Goal: Information Seeking & Learning: Learn about a topic

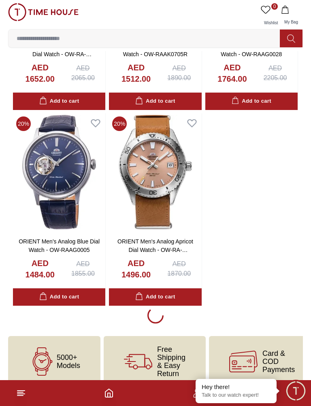
scroll to position [1347, 0]
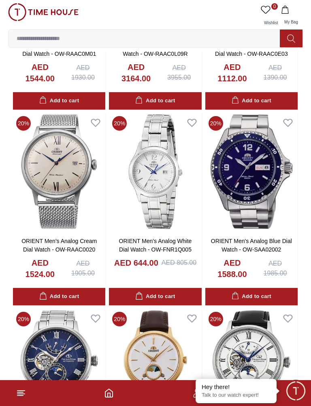
scroll to position [1931, 0]
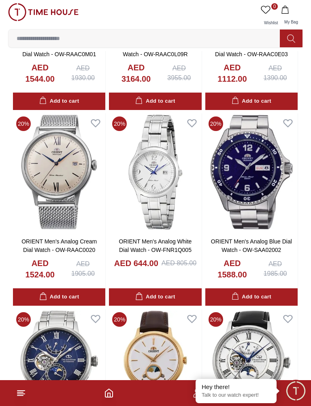
click at [168, 179] on img at bounding box center [155, 172] width 92 height 118
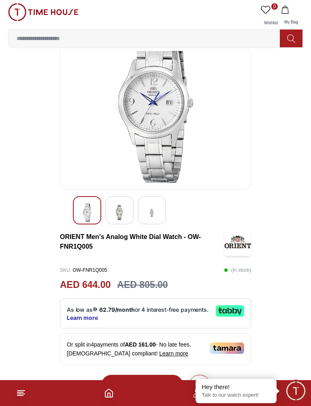
scroll to position [43, 0]
click at [119, 217] on img at bounding box center [119, 213] width 15 height 19
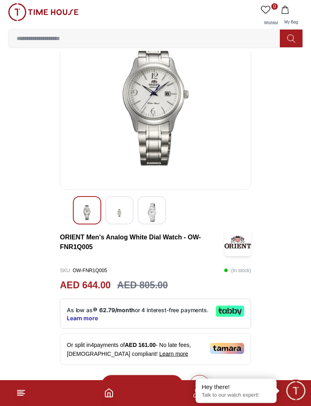
scroll to position [43, 0]
click at [155, 215] on img at bounding box center [151, 212] width 15 height 19
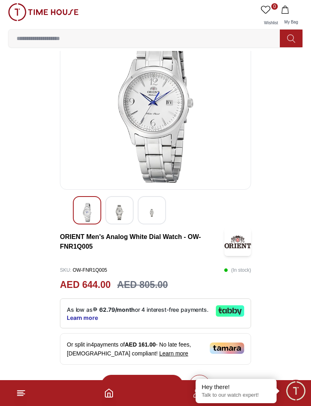
click at [114, 209] on img at bounding box center [119, 212] width 15 height 19
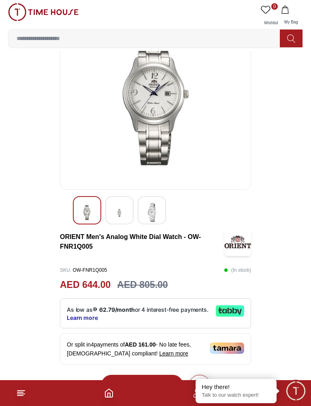
click at [78, 213] on div at bounding box center [87, 210] width 28 height 28
click at [84, 215] on img at bounding box center [87, 212] width 15 height 19
click at [85, 215] on img at bounding box center [87, 212] width 15 height 19
click at [155, 215] on img at bounding box center [151, 212] width 15 height 19
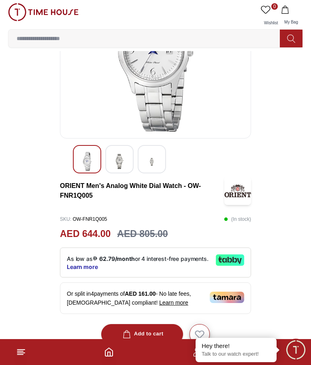
scroll to position [91, 0]
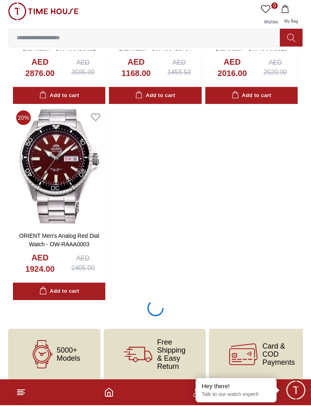
scroll to position [2718, 0]
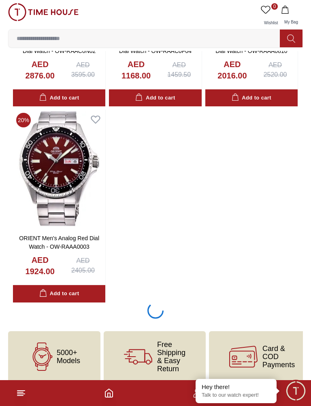
click at [70, 38] on input at bounding box center [147, 38] width 278 height 16
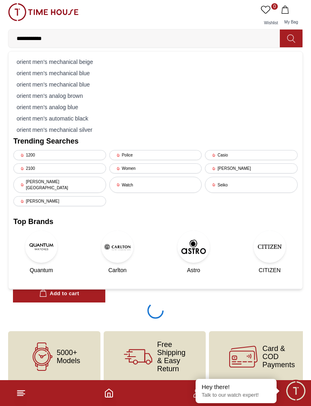
type input "**********"
click at [295, 38] on icon at bounding box center [291, 38] width 8 height 9
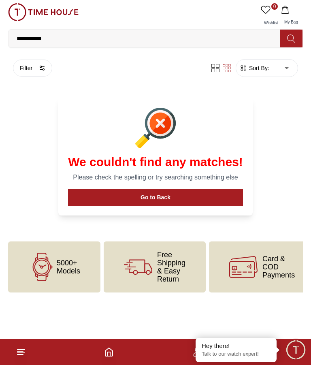
click at [76, 40] on input "**********" at bounding box center [147, 38] width 278 height 16
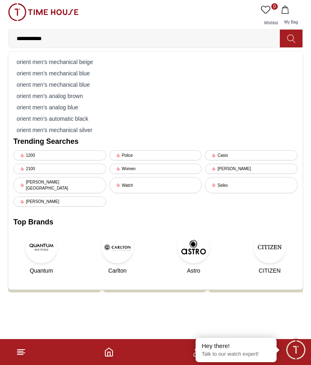
click at [150, 173] on div "Women" at bounding box center [155, 168] width 93 height 10
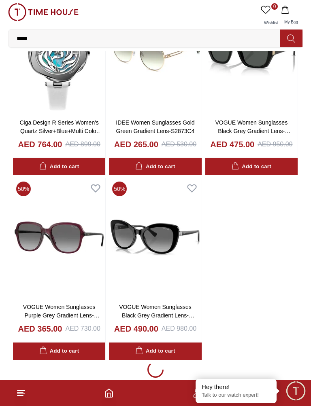
scroll to position [1088, 0]
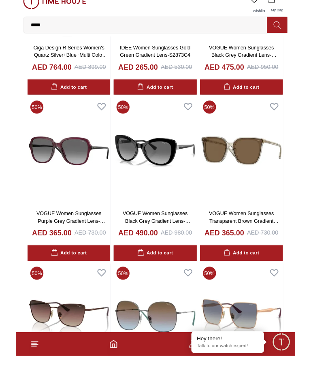
scroll to position [1128, 0]
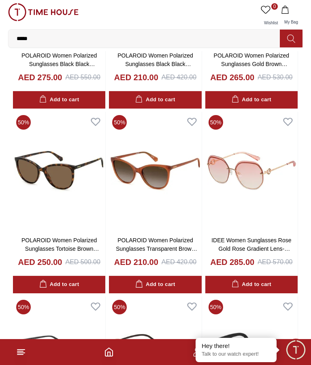
scroll to position [2018, 0]
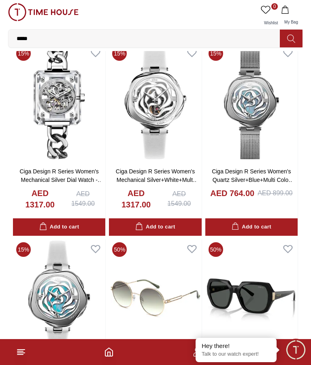
scroll to position [779, 0]
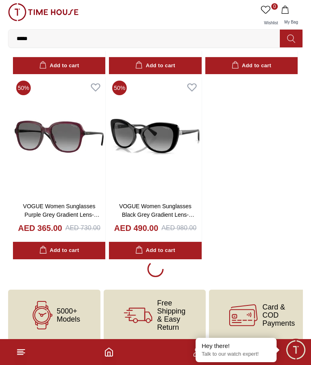
scroll to position [1128, 0]
